Goal: Contribute content: Add original content to the website for others to see

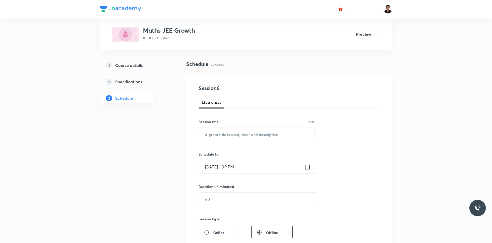
scroll to position [77, 0]
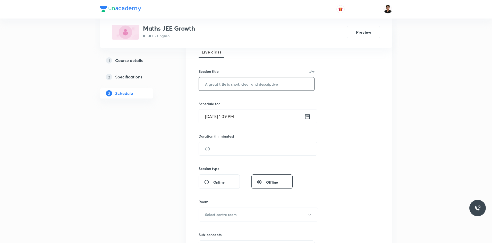
click at [244, 87] on input "text" at bounding box center [256, 84] width 115 height 13
type input "t"
type input "Trigonometry"
click at [287, 119] on input "Sep 1, 2025, 1:09 PM" at bounding box center [251, 116] width 105 height 13
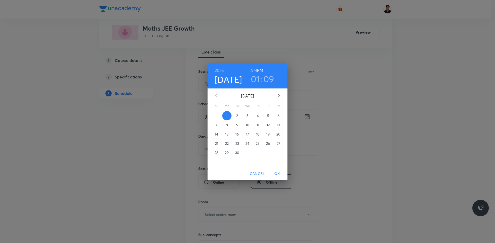
click at [257, 79] on h3 "01" at bounding box center [255, 79] width 9 height 11
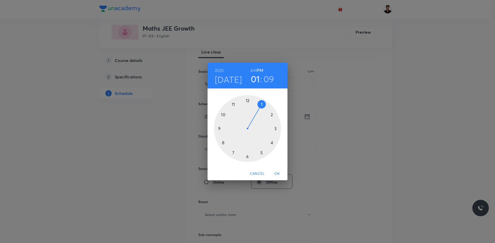
click at [271, 143] on div at bounding box center [247, 128] width 67 height 67
click at [267, 79] on h3 "09" at bounding box center [269, 79] width 11 height 11
click at [248, 156] on div at bounding box center [247, 128] width 67 height 67
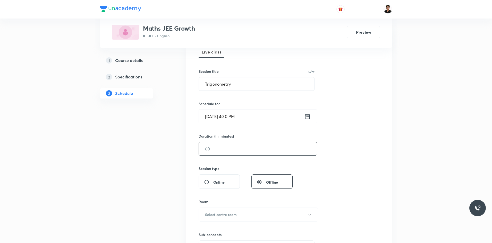
click at [232, 153] on input "text" at bounding box center [258, 148] width 118 height 13
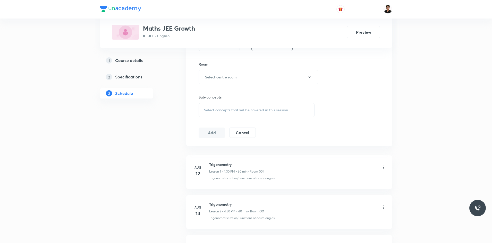
scroll to position [215, 0]
type input "60"
click at [231, 79] on h6 "Select centre room" at bounding box center [221, 77] width 32 height 5
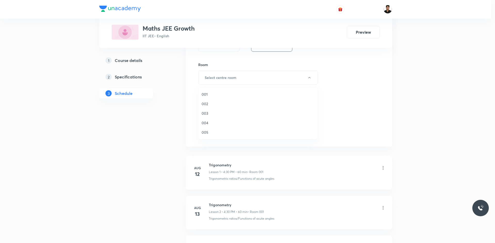
click at [205, 112] on span "003" at bounding box center [257, 113] width 113 height 5
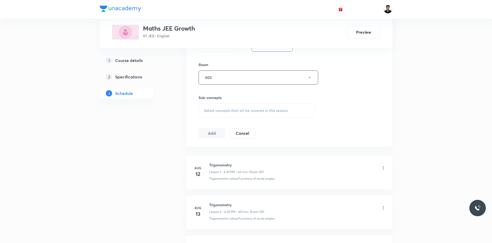
click at [216, 107] on div "Select concepts that wil be covered in this session" at bounding box center [257, 111] width 116 height 14
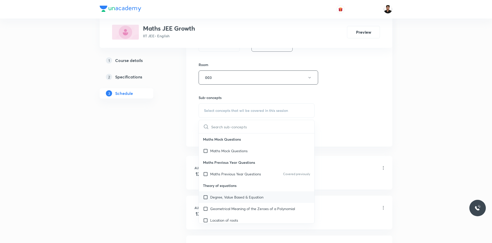
click at [205, 198] on input "checkbox" at bounding box center [206, 197] width 7 height 5
checkbox input "true"
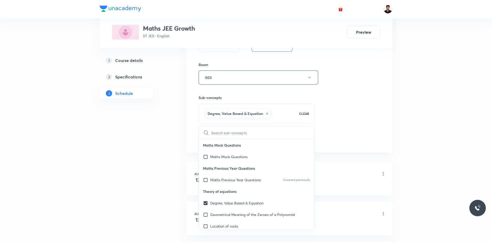
click at [349, 143] on div "Session 6 Live class Session title 12/99 Trigonometry ​ Schedule for Sep 1, 202…" at bounding box center [289, 21] width 181 height 248
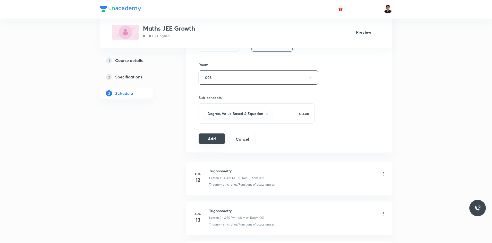
click at [213, 138] on button "Add" at bounding box center [212, 139] width 27 height 10
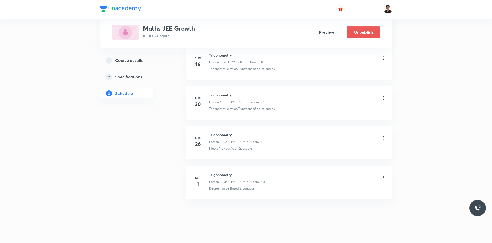
scroll to position [172, 0]
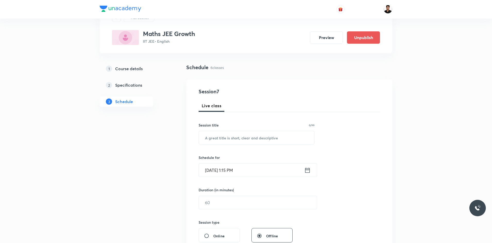
scroll to position [23, 0]
click at [244, 141] on input "text" at bounding box center [256, 138] width 115 height 13
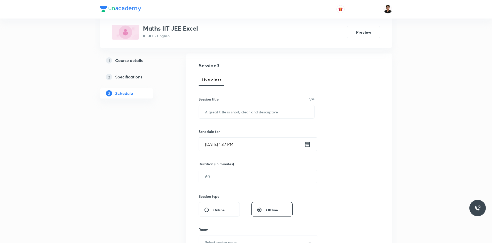
scroll to position [52, 0]
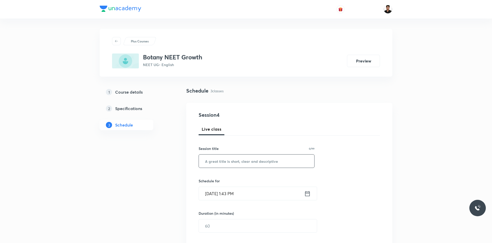
click at [229, 163] on input "text" at bounding box center [256, 161] width 115 height 13
type input "Biological Classifications"
click at [308, 195] on icon at bounding box center [307, 193] width 6 height 7
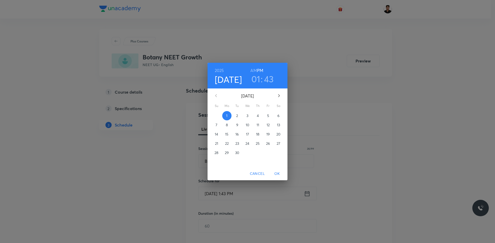
click at [252, 78] on h3 "01" at bounding box center [255, 79] width 9 height 11
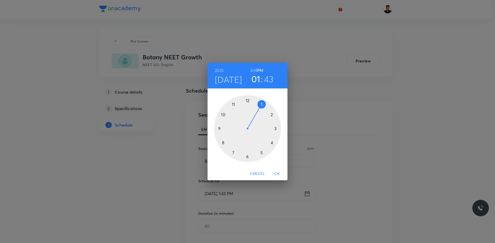
click at [270, 144] on div at bounding box center [247, 128] width 67 height 67
click at [249, 155] on div at bounding box center [247, 128] width 67 height 67
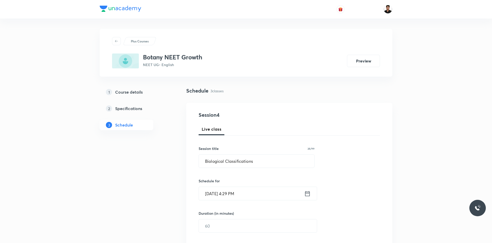
click at [308, 196] on icon at bounding box center [307, 193] width 6 height 7
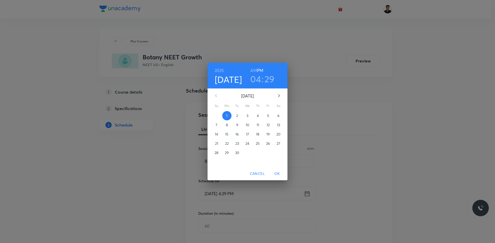
click at [255, 78] on h3 "04" at bounding box center [255, 79] width 11 height 11
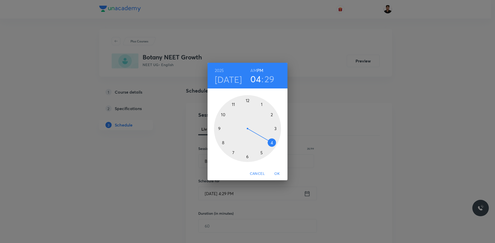
click at [263, 152] on div at bounding box center [247, 128] width 67 height 67
click at [246, 157] on div at bounding box center [247, 128] width 67 height 67
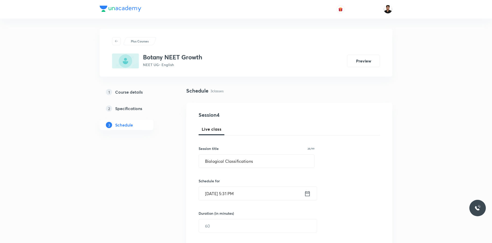
click at [307, 195] on icon at bounding box center [307, 193] width 6 height 7
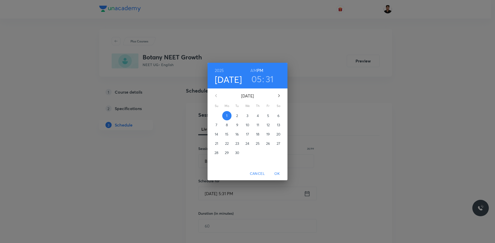
click at [269, 78] on h3 "31" at bounding box center [269, 79] width 8 height 11
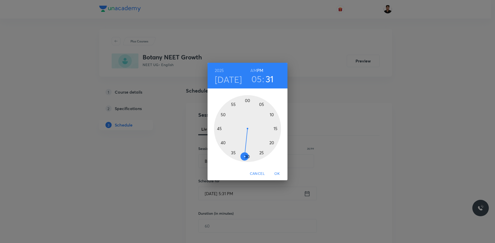
click at [246, 158] on div at bounding box center [247, 128] width 67 height 67
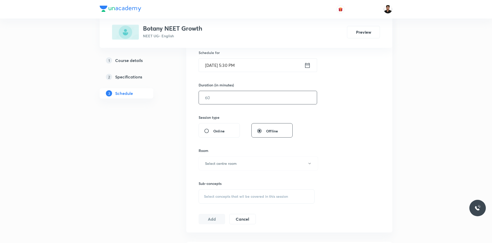
scroll to position [129, 0]
click at [228, 97] on input "text" at bounding box center [258, 97] width 118 height 13
type input "60"
click at [235, 162] on h6 "Select centre room" at bounding box center [221, 163] width 32 height 5
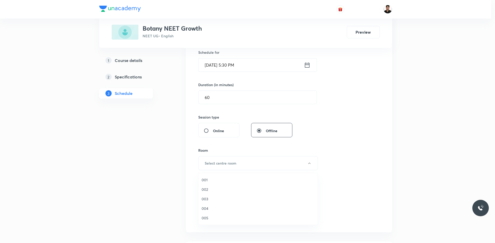
click at [208, 200] on span "003" at bounding box center [257, 199] width 113 height 5
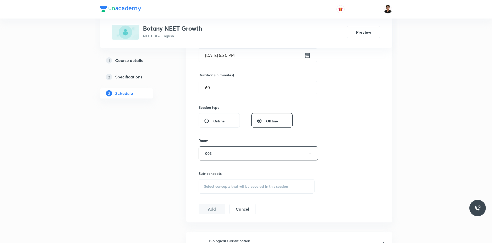
scroll to position [135, 0]
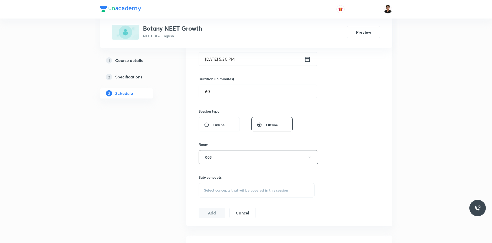
click at [226, 193] on div "Select concepts that wil be covered in this session" at bounding box center [257, 190] width 116 height 14
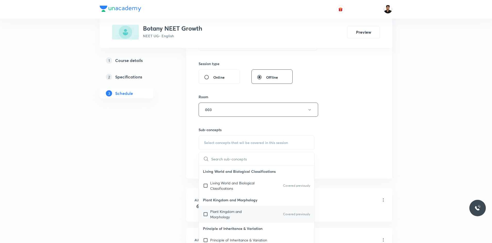
scroll to position [186, 0]
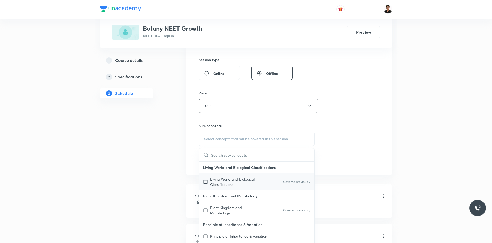
click at [206, 183] on input "checkbox" at bounding box center [206, 182] width 7 height 11
checkbox input "true"
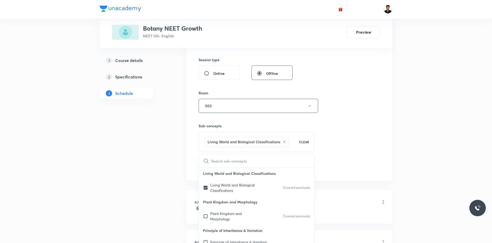
click at [374, 135] on div "Session 4 Live class Session title 26/99 Biological Classifications ​ Schedule …" at bounding box center [289, 49] width 181 height 248
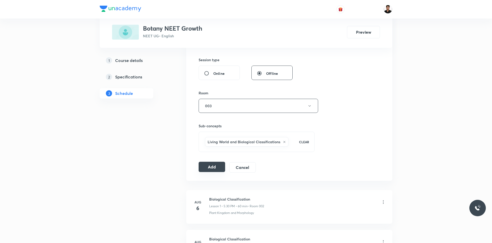
click at [218, 166] on button "Add" at bounding box center [212, 167] width 27 height 10
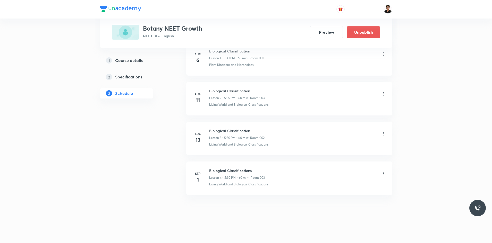
scroll to position [329, 0]
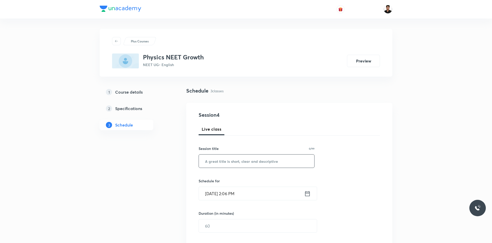
click at [264, 163] on input "text" at bounding box center [256, 161] width 115 height 13
click at [245, 164] on input "Work, Power and Enhergy" at bounding box center [256, 161] width 115 height 13
type input "Work, Power and Energy"
click at [307, 195] on icon at bounding box center [307, 193] width 6 height 7
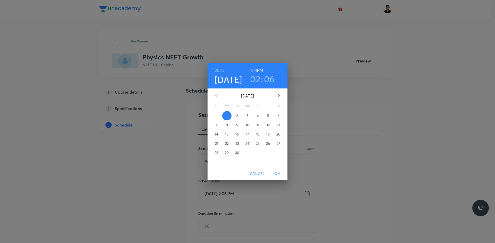
click at [259, 81] on h3 "02" at bounding box center [255, 79] width 10 height 11
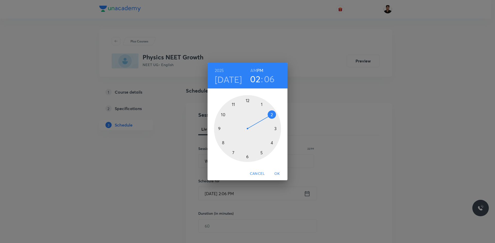
click at [272, 142] on div at bounding box center [247, 128] width 67 height 67
click at [248, 157] on div at bounding box center [247, 128] width 67 height 67
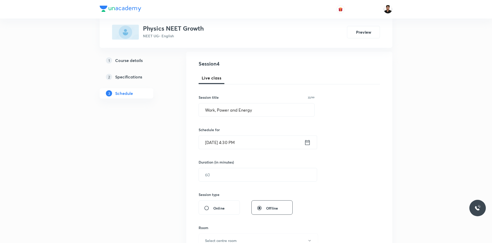
scroll to position [52, 0]
click at [255, 178] on input "text" at bounding box center [258, 174] width 118 height 13
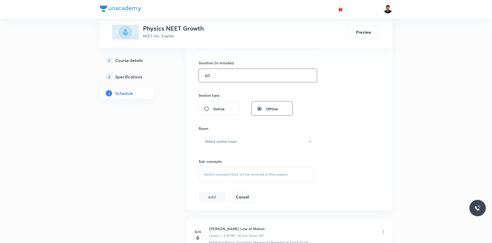
scroll to position [180, 0]
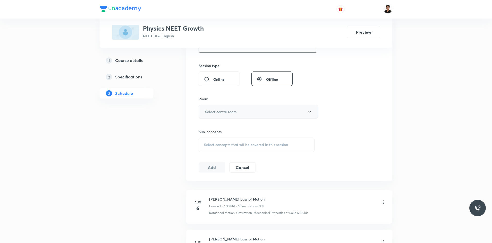
type input "60"
click at [238, 109] on button "Select centre room" at bounding box center [259, 112] width 120 height 14
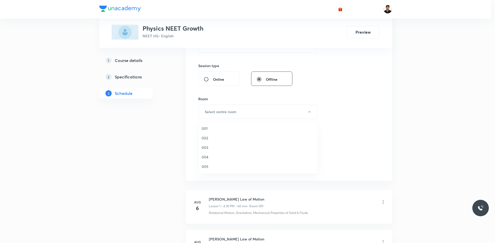
click at [210, 127] on span "001" at bounding box center [257, 128] width 113 height 5
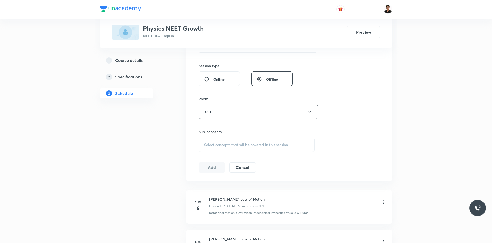
click at [238, 145] on span "Select concepts that wil be covered in this session" at bounding box center [246, 145] width 84 height 4
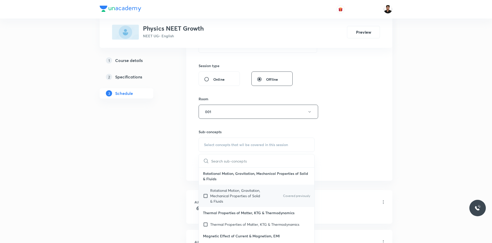
click at [205, 198] on input "checkbox" at bounding box center [206, 196] width 7 height 16
checkbox input "true"
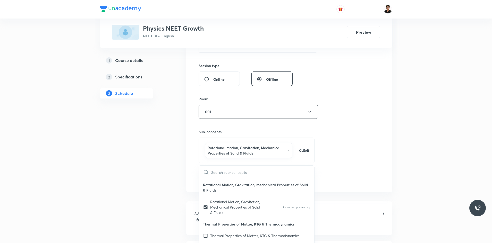
click at [344, 165] on div "Session 4 Live class Session title 22/99 Work, Power and Energy ​ Schedule for …" at bounding box center [289, 57] width 181 height 253
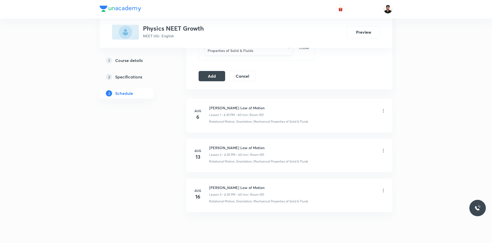
scroll to position [283, 0]
click at [216, 75] on button "Add" at bounding box center [212, 75] width 27 height 10
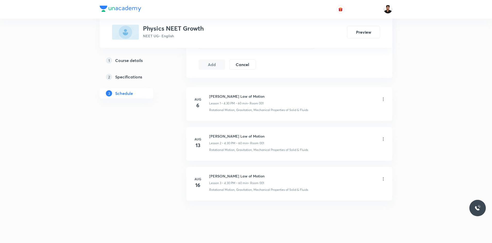
scroll to position [53, 0]
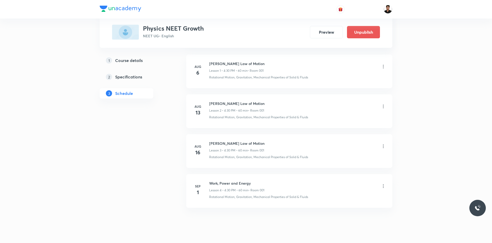
scroll to position [329, 0]
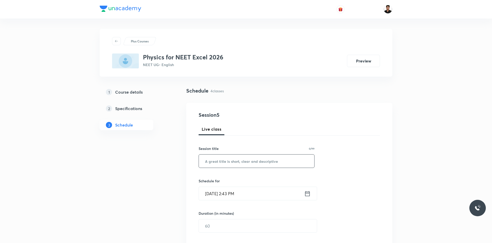
click at [238, 165] on input "text" at bounding box center [256, 161] width 115 height 13
click at [264, 162] on input "text" at bounding box center [256, 161] width 115 height 13
click at [218, 162] on input "Magnatism" at bounding box center [256, 161] width 115 height 13
click at [238, 162] on input "Magnetism" at bounding box center [256, 161] width 115 height 13
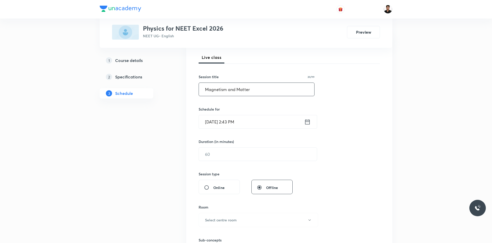
scroll to position [72, 0]
type input "Magnetism and Matter"
click at [307, 123] on icon at bounding box center [307, 122] width 6 height 7
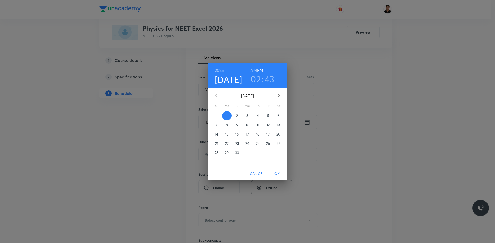
click at [255, 77] on h3 "02" at bounding box center [255, 79] width 10 height 11
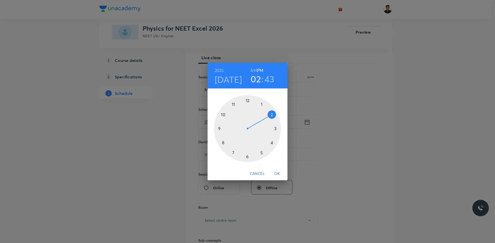
click at [261, 154] on div at bounding box center [247, 128] width 67 height 67
click at [268, 78] on h3 "43" at bounding box center [270, 79] width 10 height 11
click at [247, 157] on div at bounding box center [247, 128] width 67 height 67
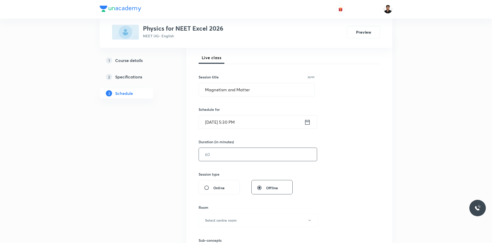
click at [230, 157] on input "text" at bounding box center [258, 154] width 118 height 13
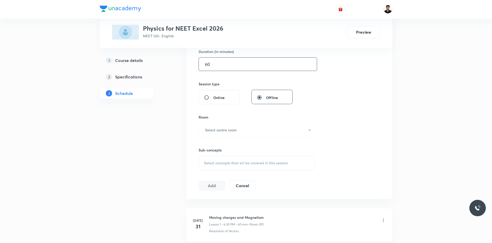
scroll to position [175, 0]
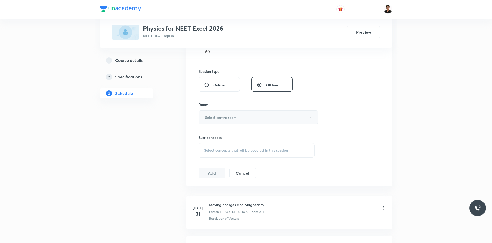
type input "60"
click at [217, 116] on h6 "Select centre room" at bounding box center [221, 117] width 32 height 5
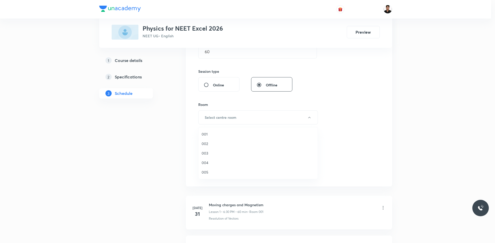
click at [206, 132] on span "001" at bounding box center [257, 134] width 113 height 5
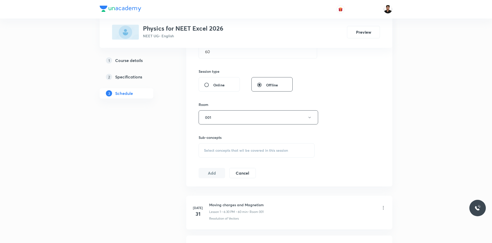
click at [270, 148] on div "Select concepts that wil be covered in this session" at bounding box center [257, 150] width 116 height 14
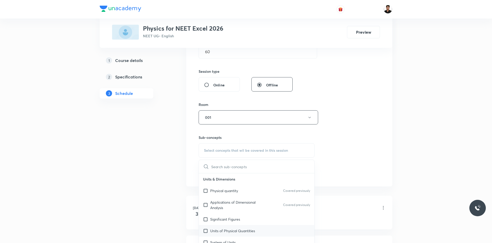
click at [206, 232] on input "checkbox" at bounding box center [206, 231] width 7 height 5
checkbox input "true"
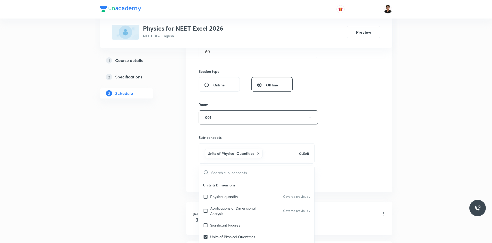
click at [351, 153] on div "Session 5 Live class Session title 20/99 Magnetism and Matter ​ Schedule for Se…" at bounding box center [289, 61] width 181 height 248
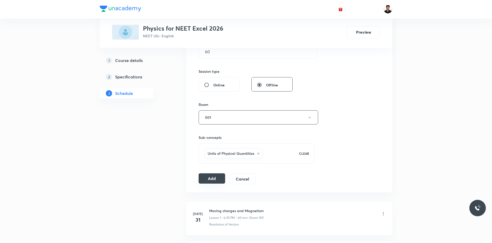
click at [218, 180] on button "Add" at bounding box center [212, 179] width 27 height 10
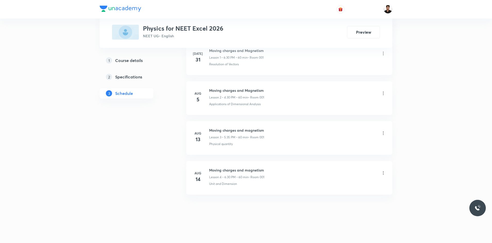
scroll to position [92, 0]
